Goal: Task Accomplishment & Management: Use online tool/utility

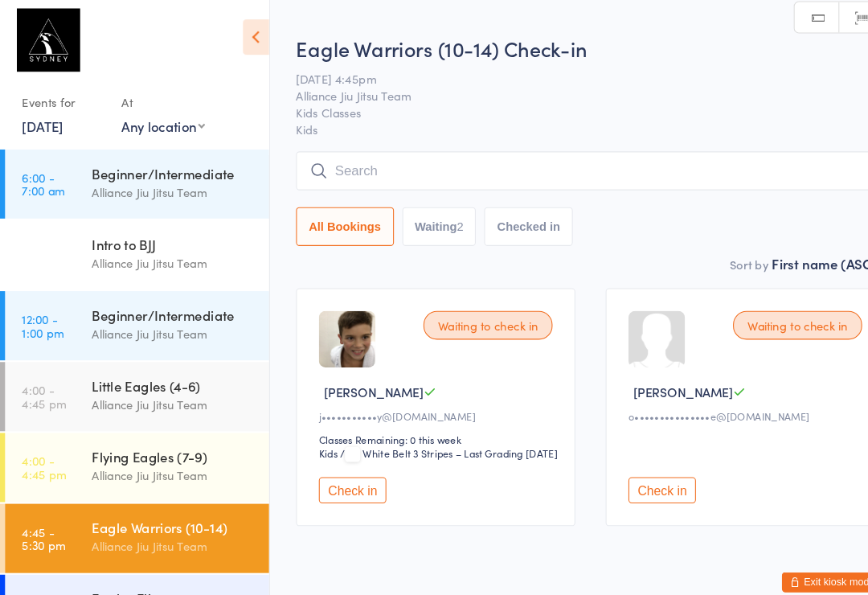
click at [721, 163] on input "search" at bounding box center [562, 166] width 561 height 37
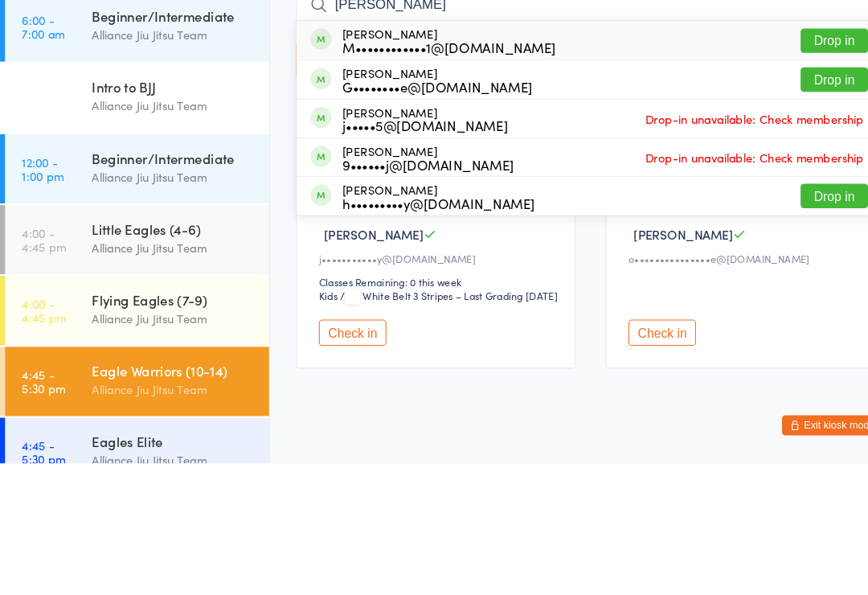
type input "Jay"
click at [800, 218] on button "Drop in" at bounding box center [795, 229] width 64 height 23
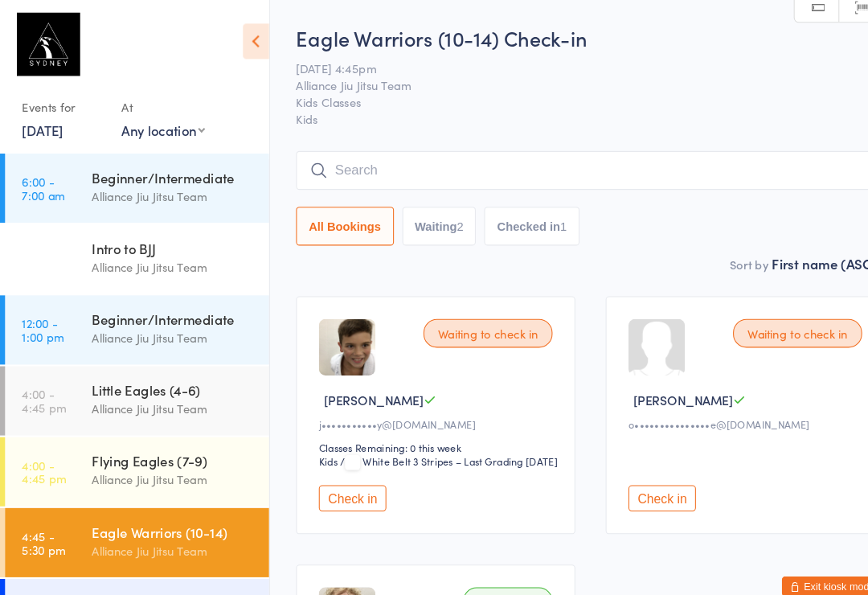
click at [616, 171] on input "search" at bounding box center [562, 162] width 561 height 37
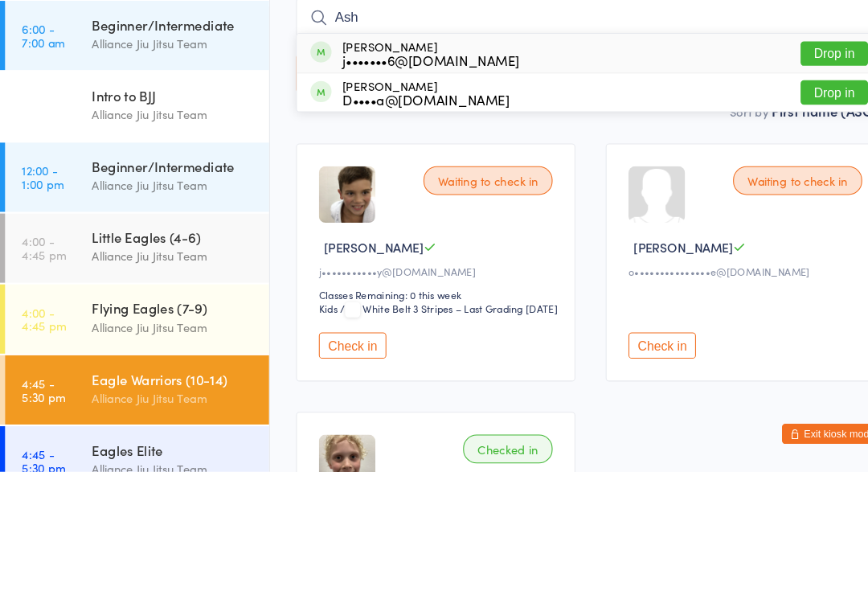
type input "Ash"
click at [786, 185] on button "Drop in" at bounding box center [795, 196] width 64 height 23
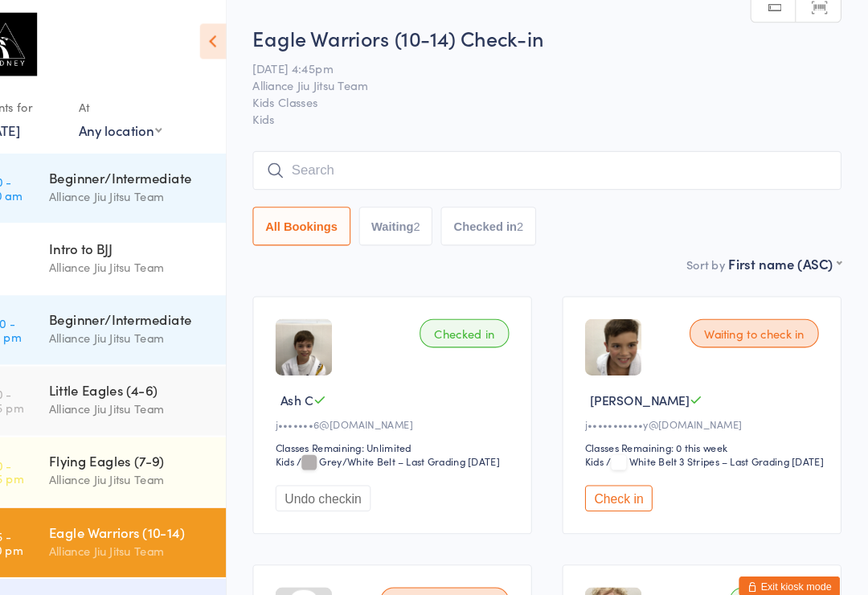
click at [301, 175] on input "search" at bounding box center [562, 162] width 561 height 37
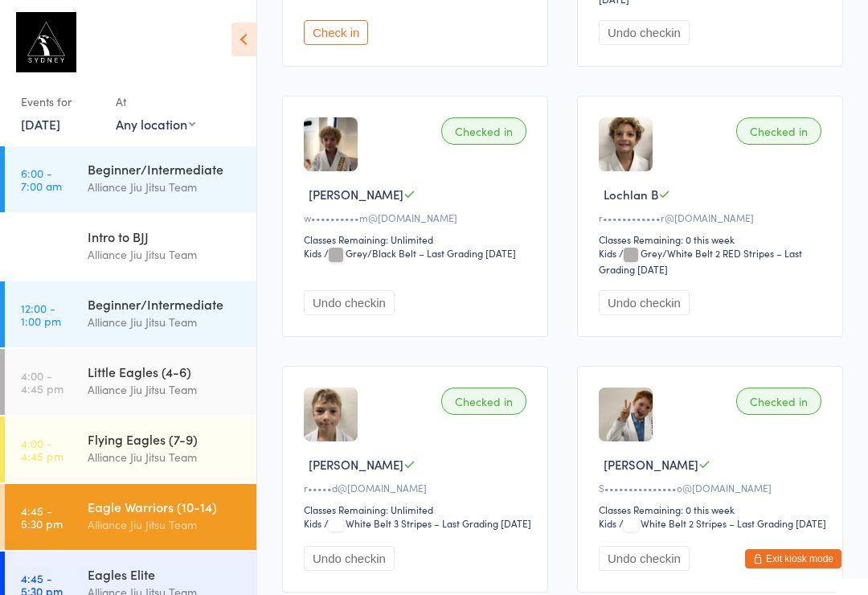
scroll to position [711, 0]
click at [350, 224] on div "w••••••••••m@[DOMAIN_NAME]" at bounding box center [417, 218] width 227 height 14
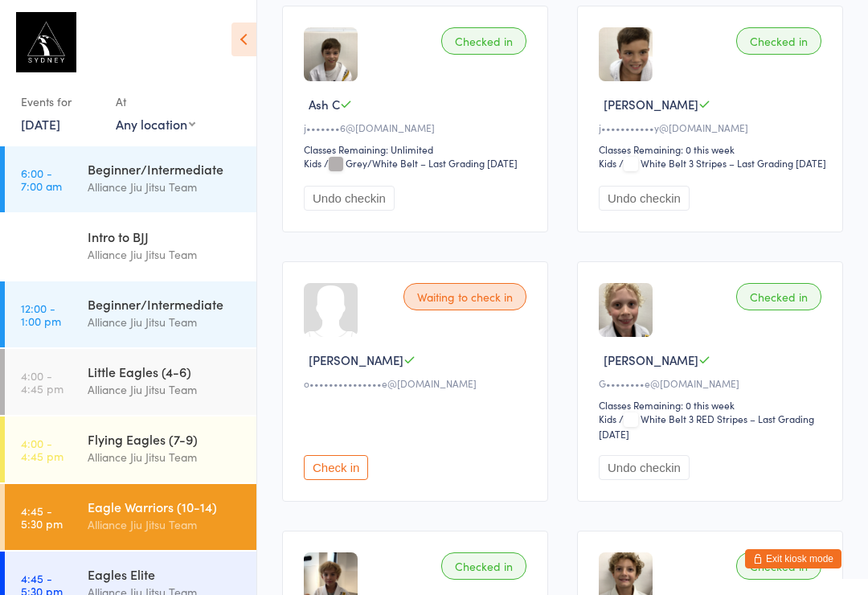
scroll to position [0, 0]
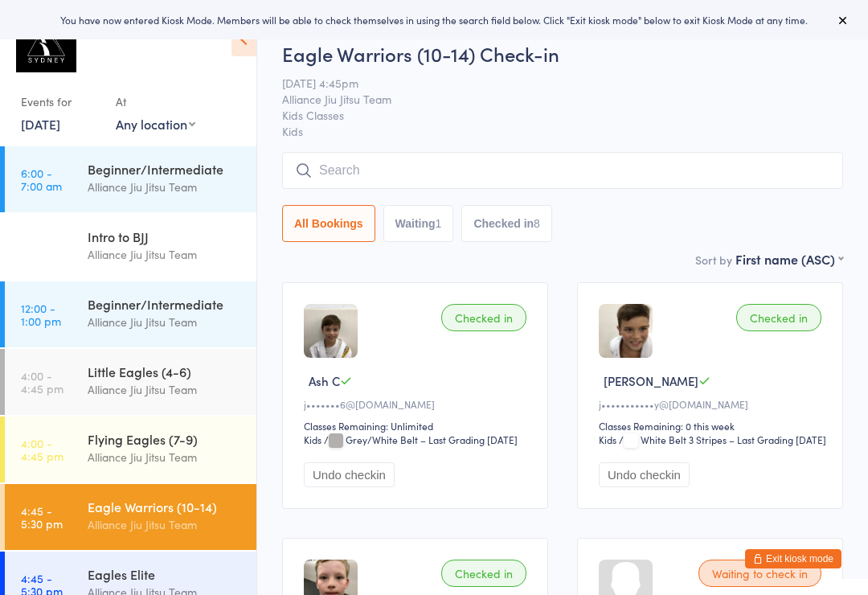
click at [422, 210] on button "Waiting 1" at bounding box center [418, 223] width 71 height 37
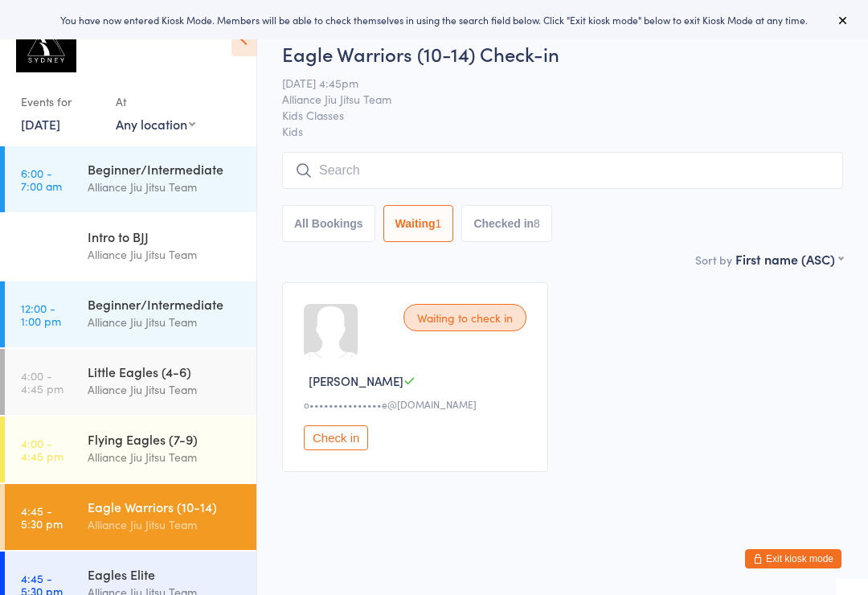
click at [321, 232] on button "All Bookings" at bounding box center [328, 223] width 93 height 37
